Goal: Navigation & Orientation: Find specific page/section

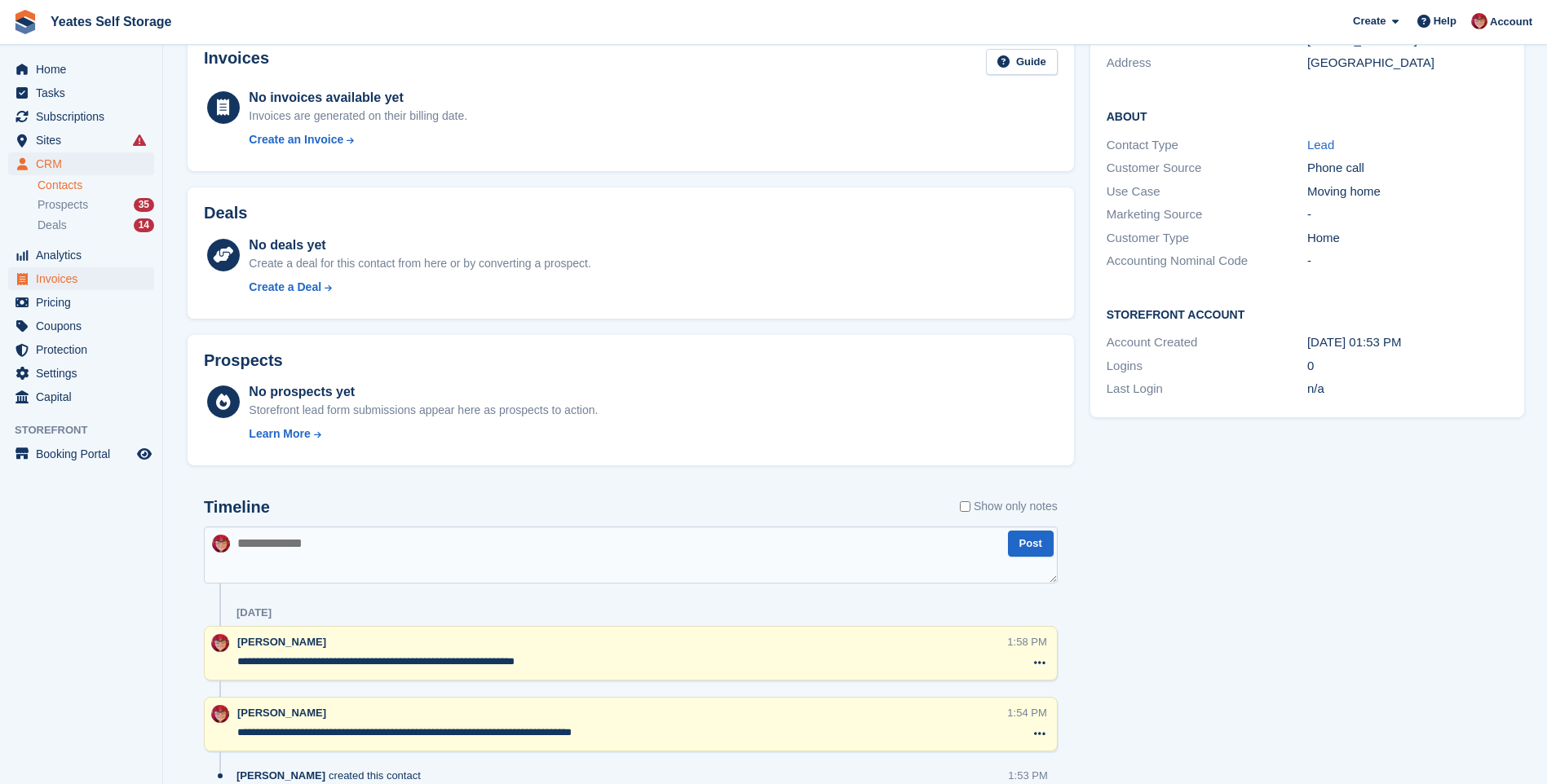
scroll to position [235, 0]
click at [52, 141] on span "Sites" at bounding box center [84, 140] width 98 height 23
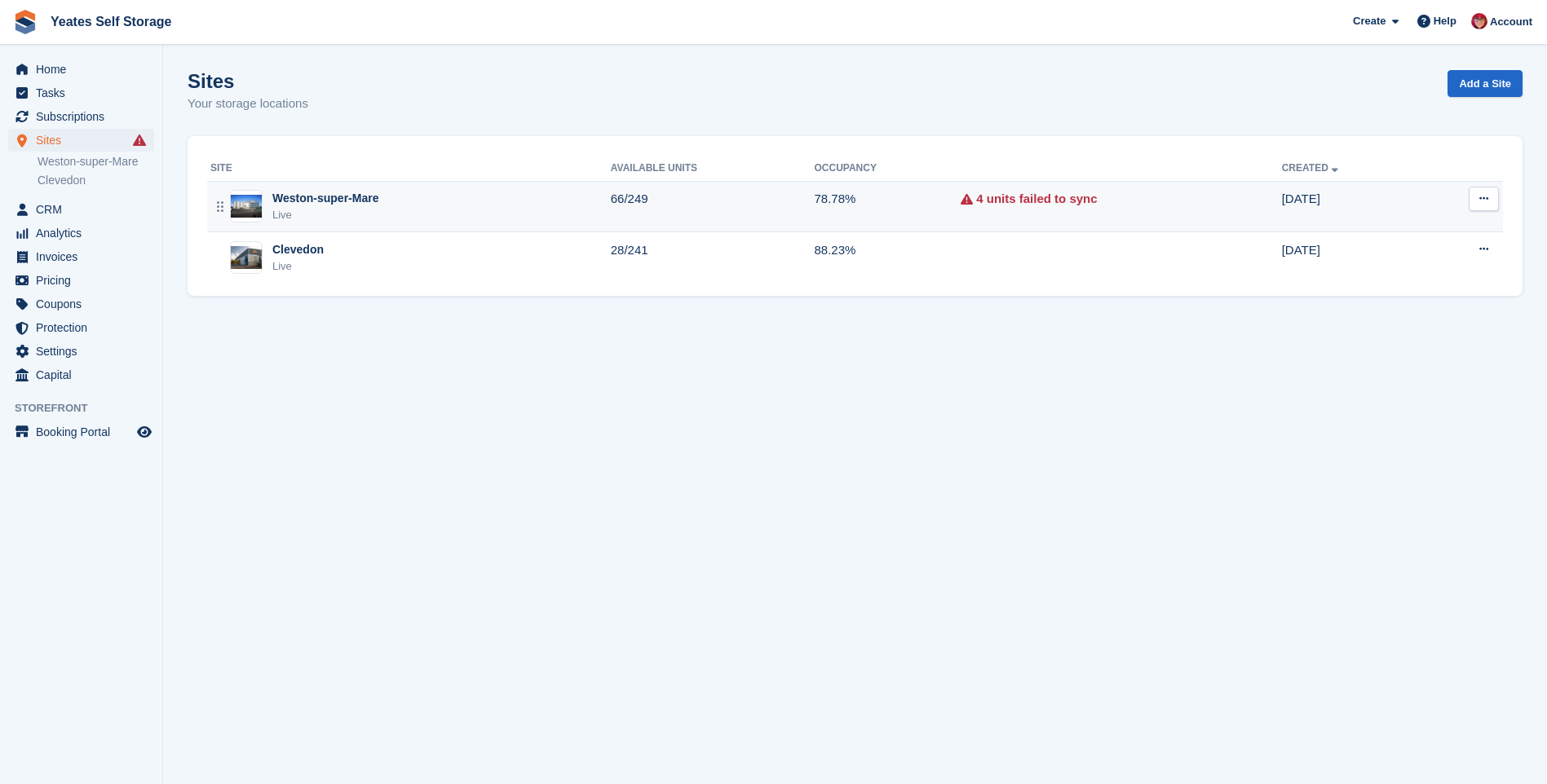
click at [317, 196] on div "Weston-super-Mare" at bounding box center [326, 199] width 106 height 17
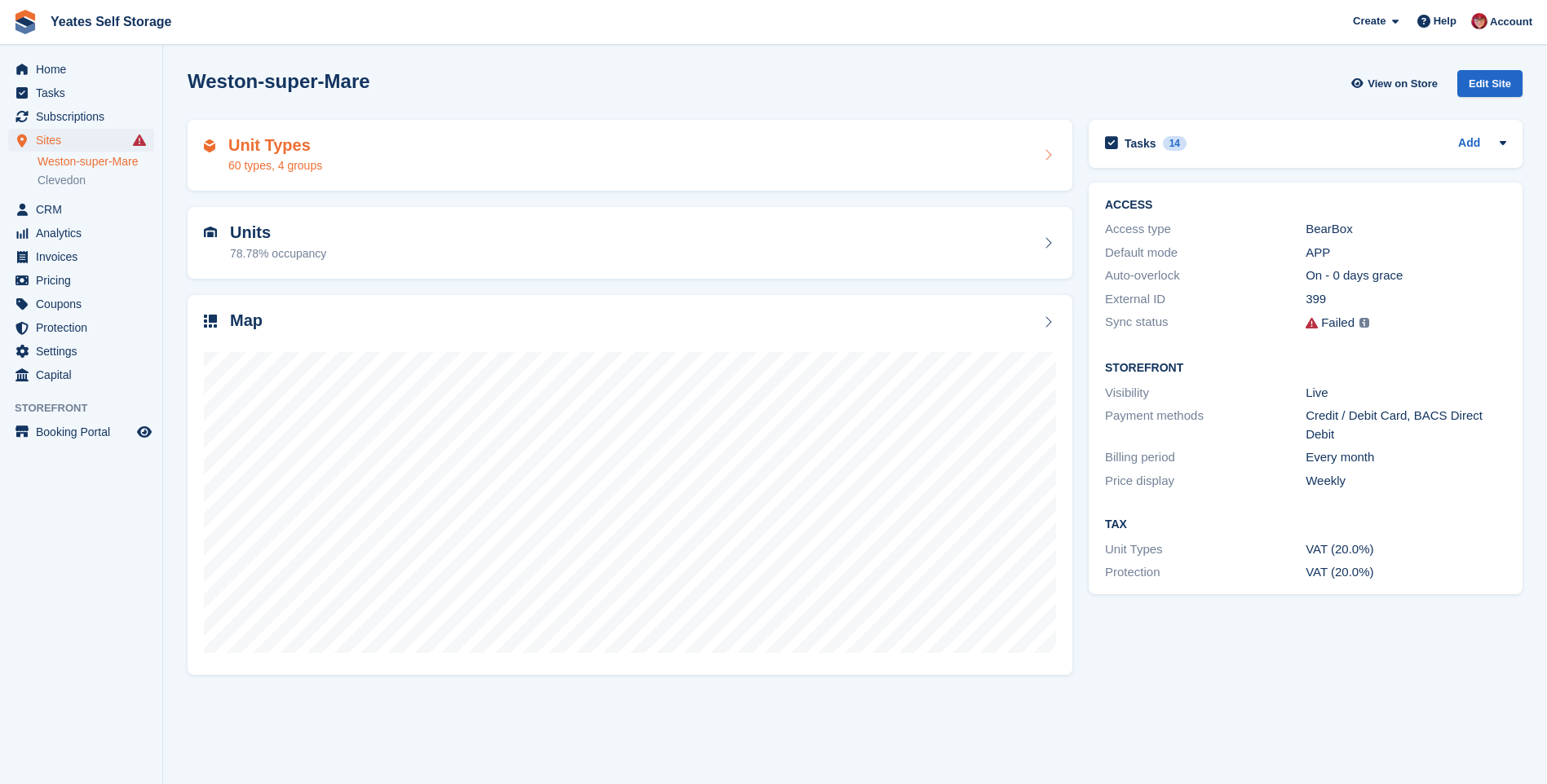
click at [296, 143] on h2 "Unit Types" at bounding box center [275, 146] width 94 height 19
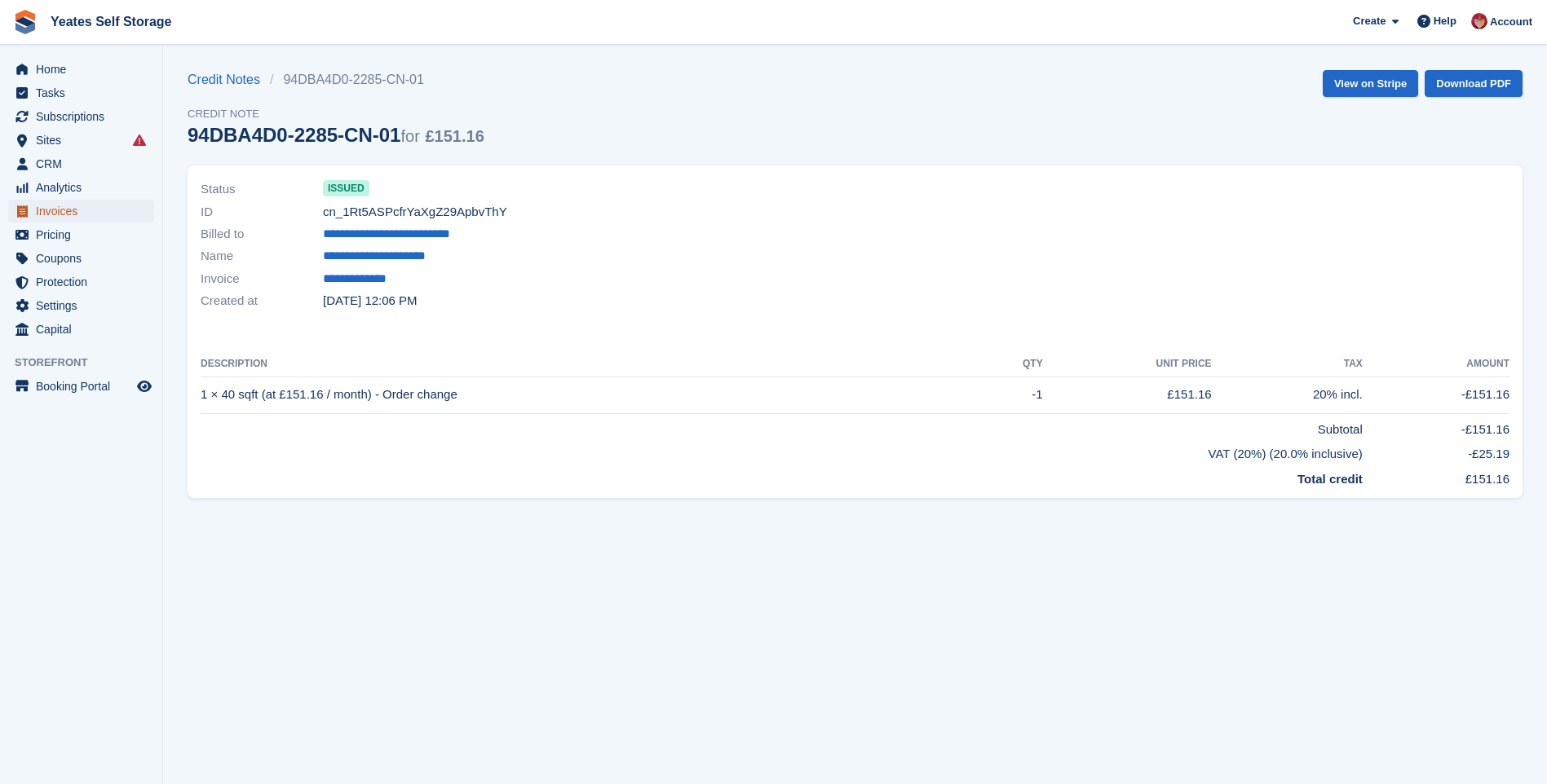
click at [65, 210] on span "Invoices" at bounding box center [84, 210] width 98 height 23
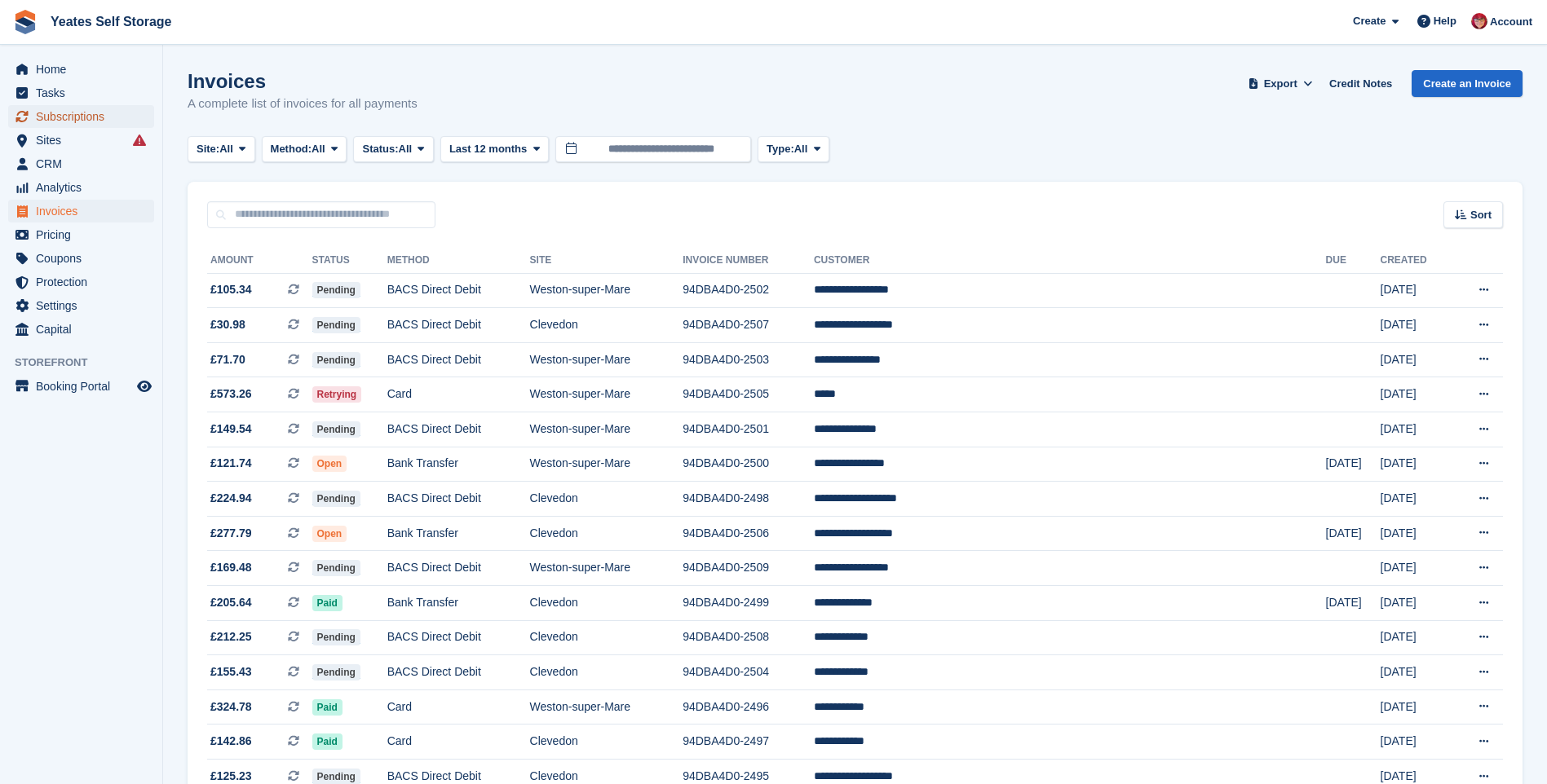
click at [83, 113] on span "Subscriptions" at bounding box center [84, 116] width 98 height 23
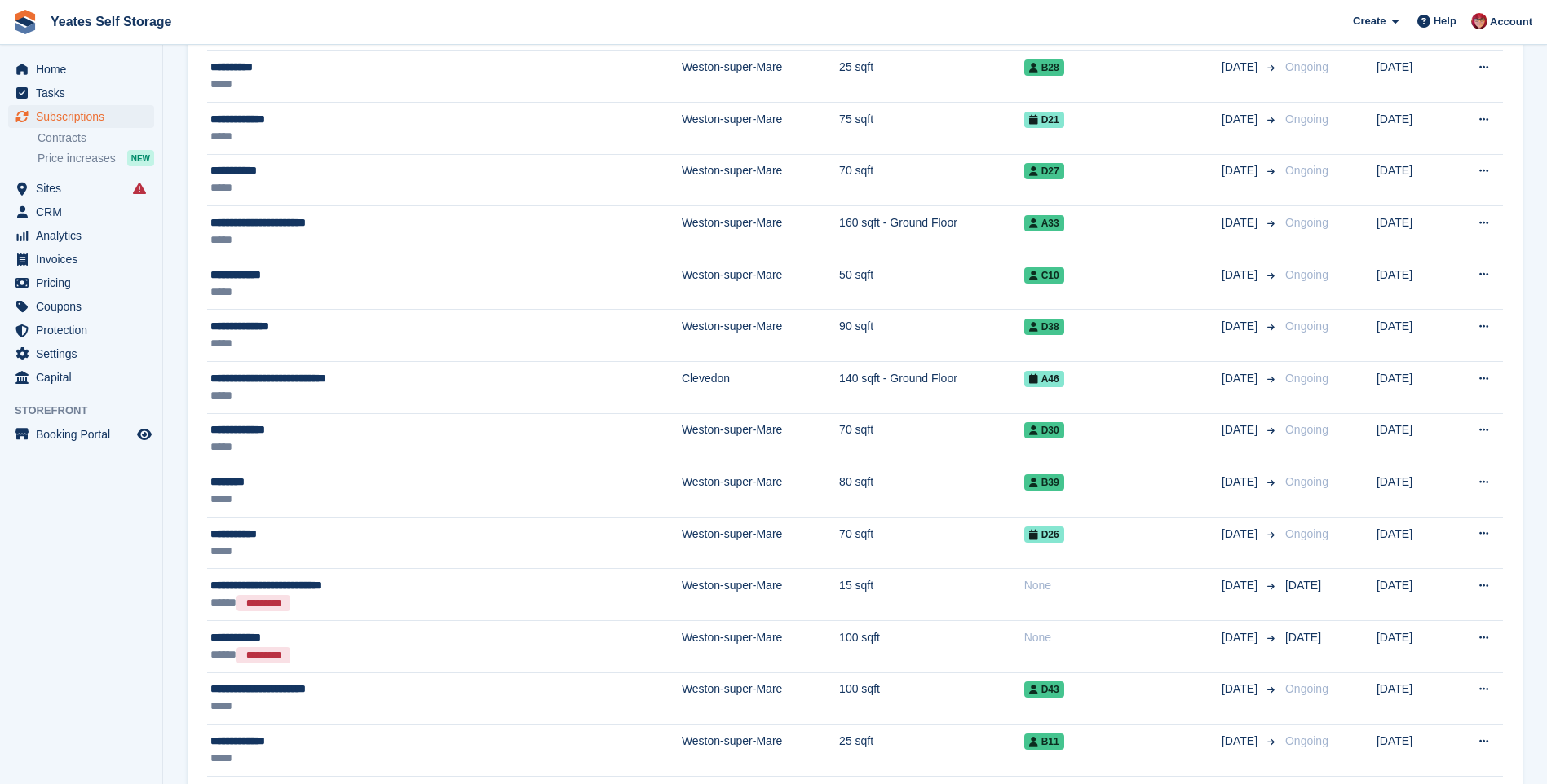
scroll to position [571, 0]
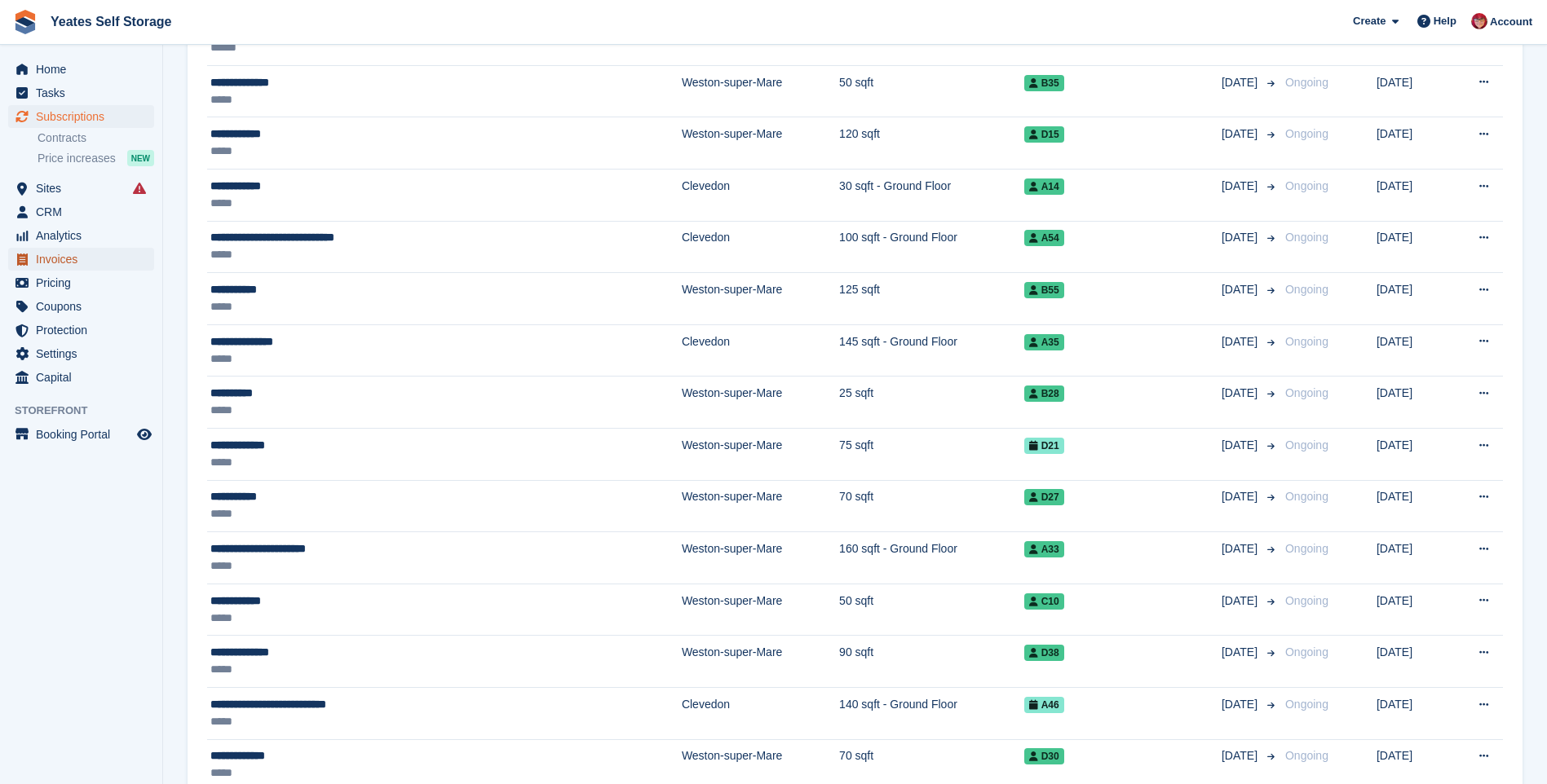
click at [93, 262] on span "Invoices" at bounding box center [84, 259] width 98 height 23
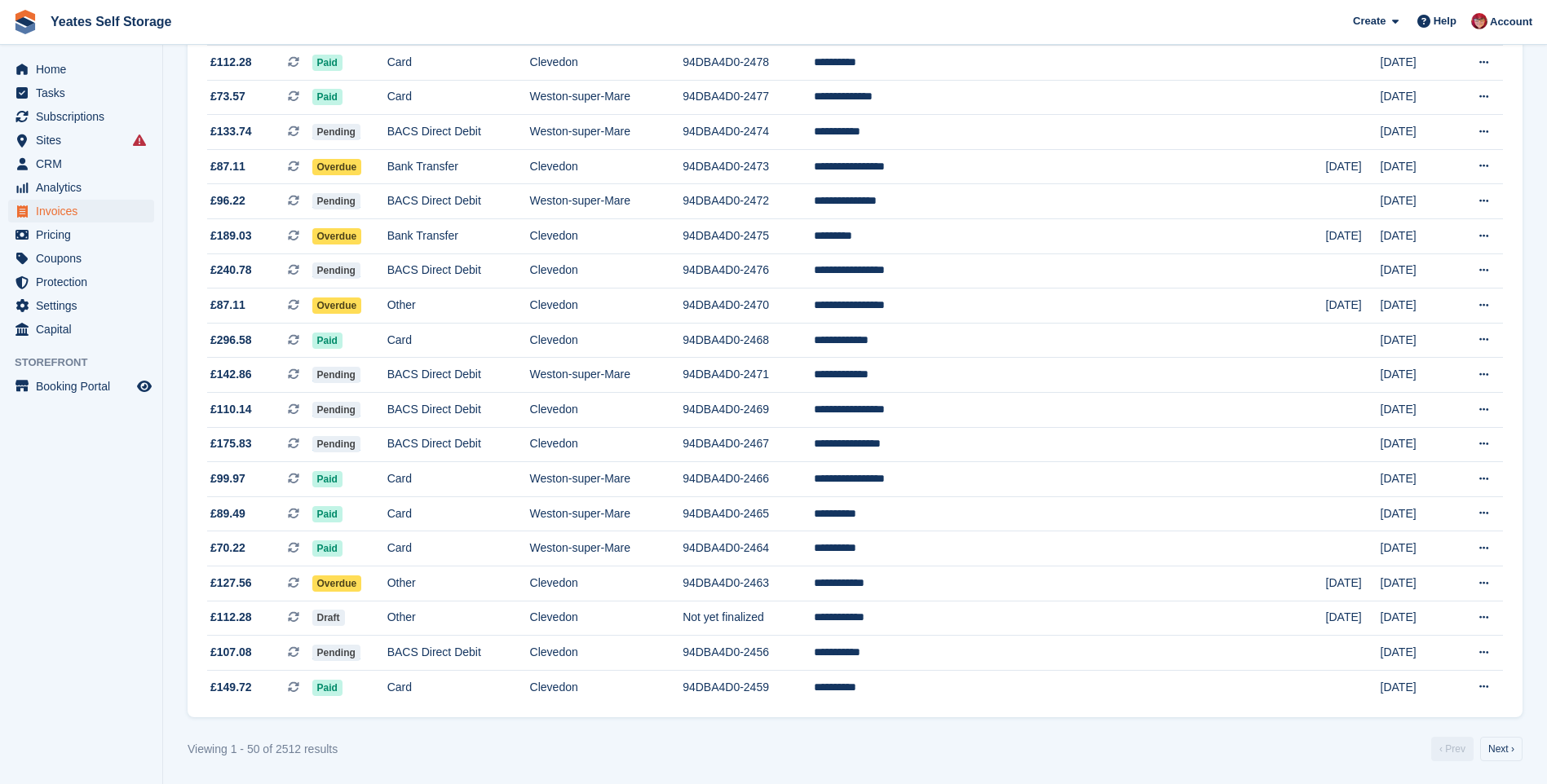
scroll to position [1306, 0]
